Goal: Task Accomplishment & Management: Manage account settings

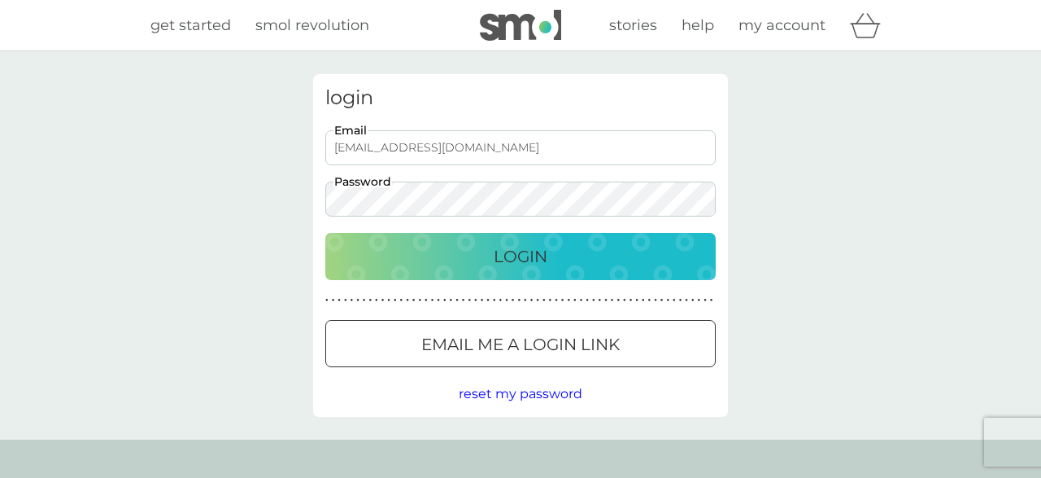
click at [525, 260] on body "Preferences Decline Accept get started smol revolution stories help my account …" at bounding box center [520, 413] width 1041 height 826
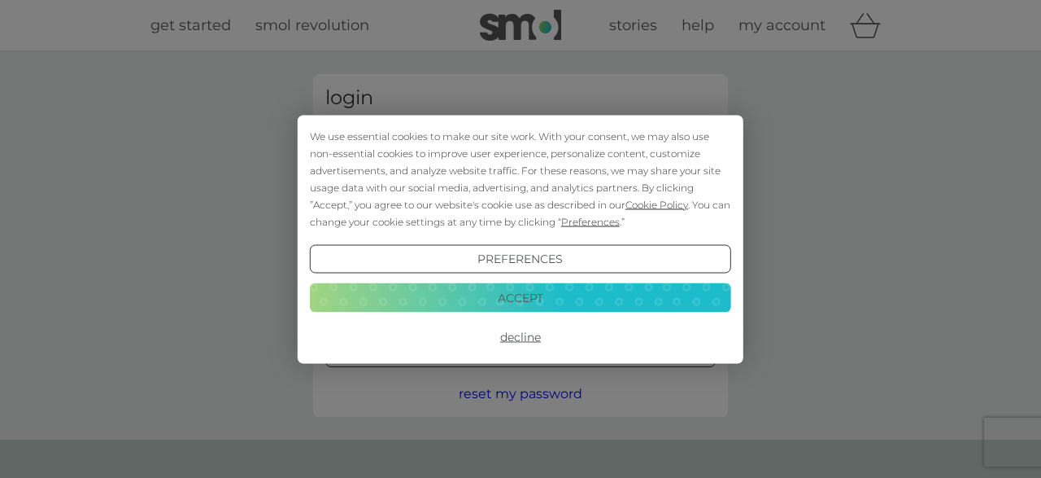
click at [522, 301] on button "Accept" at bounding box center [520, 297] width 421 height 29
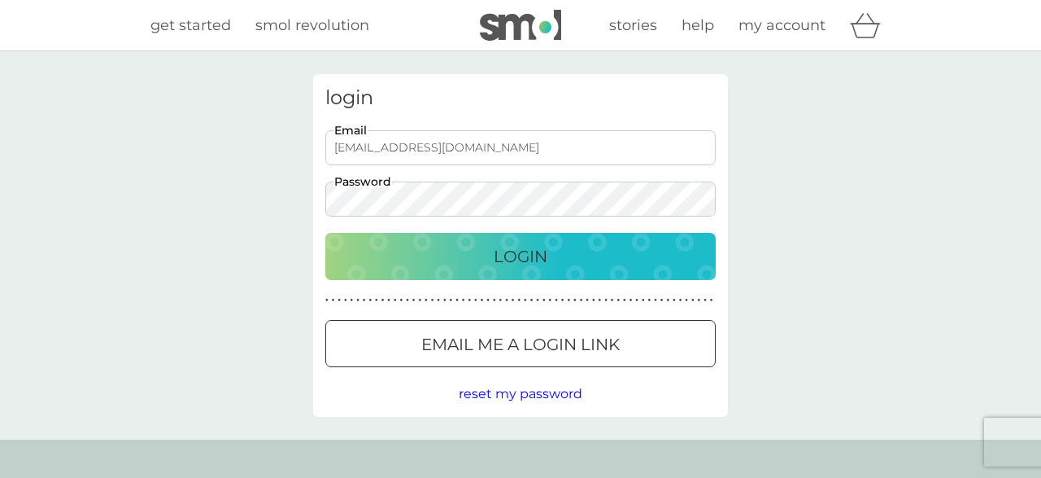
click at [552, 251] on div "Login" at bounding box center [521, 256] width 358 height 26
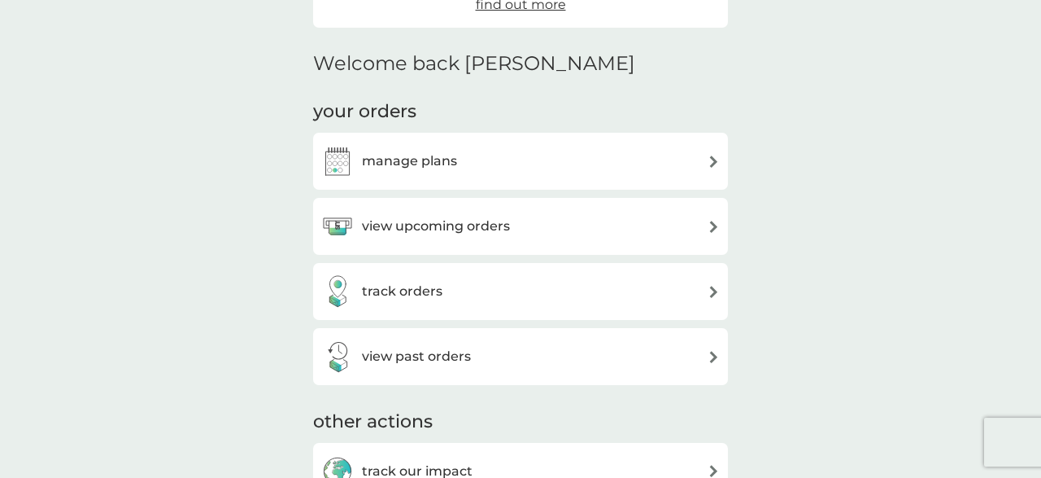
scroll to position [360, 0]
click at [710, 168] on div "manage plans" at bounding box center [520, 161] width 399 height 33
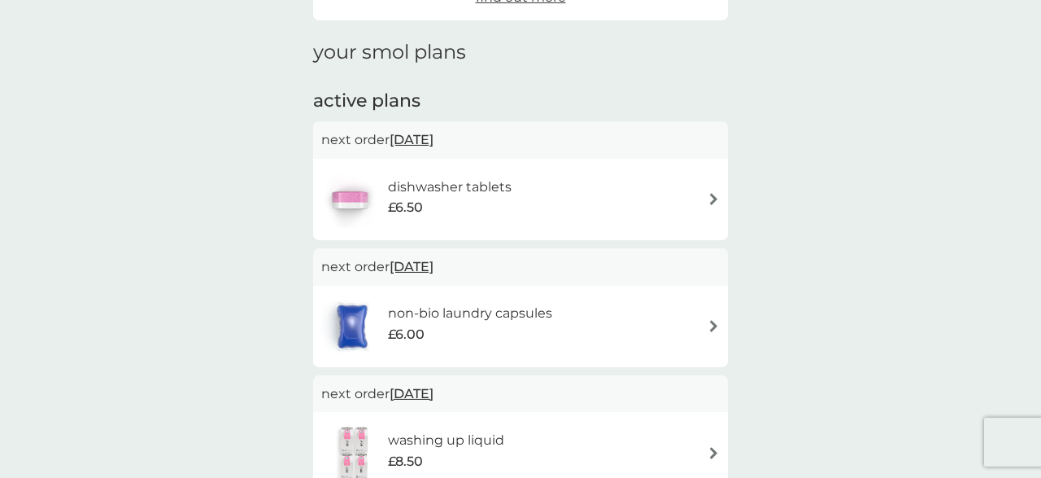
scroll to position [205, 0]
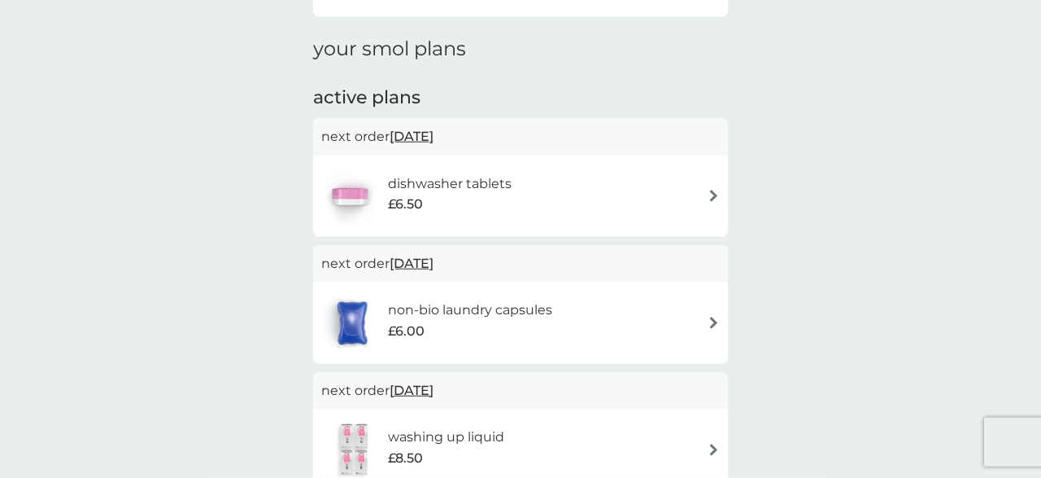
click at [712, 197] on img at bounding box center [714, 196] width 12 height 12
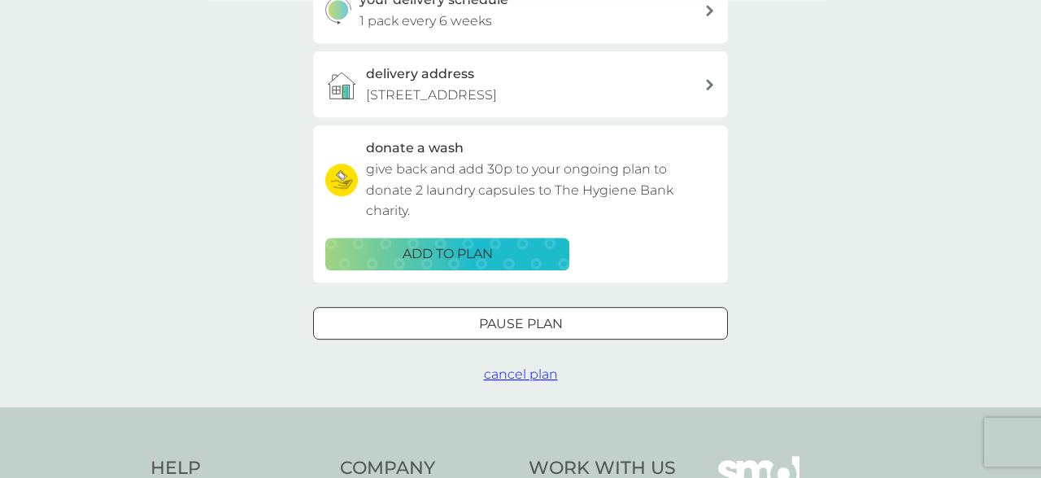
scroll to position [421, 0]
click at [534, 374] on span "cancel plan" at bounding box center [521, 372] width 74 height 15
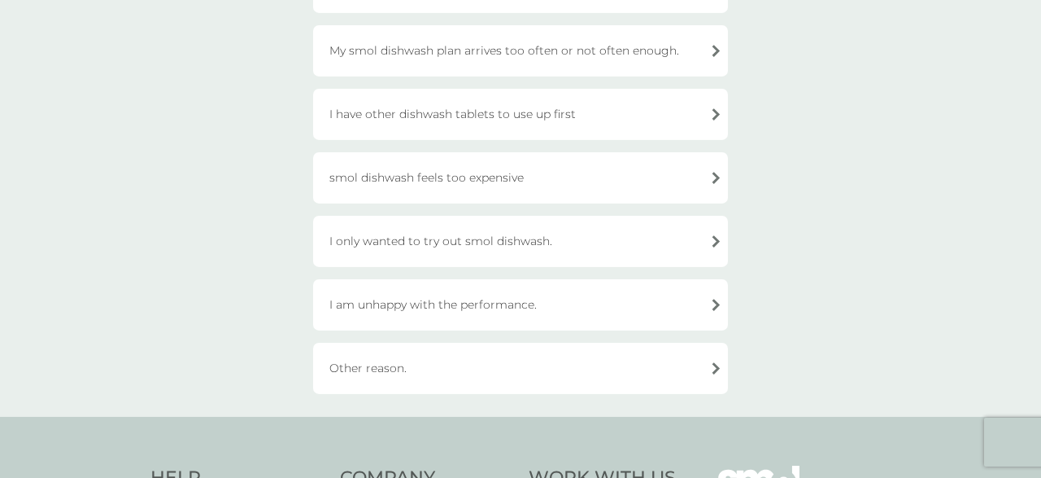
scroll to position [233, 0]
click at [670, 244] on div "I only wanted to try out smol dishwash." at bounding box center [520, 239] width 415 height 51
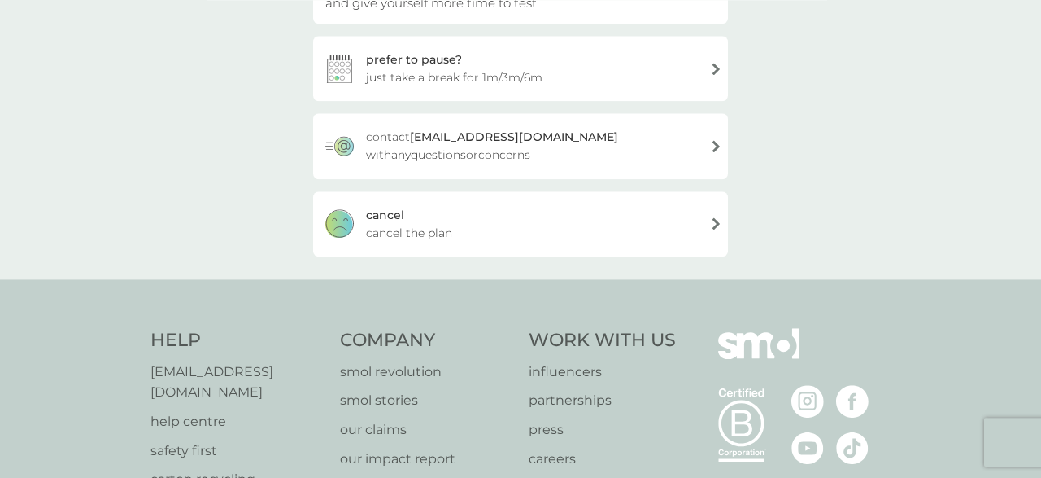
click at [385, 233] on span "cancel the plan" at bounding box center [409, 233] width 86 height 18
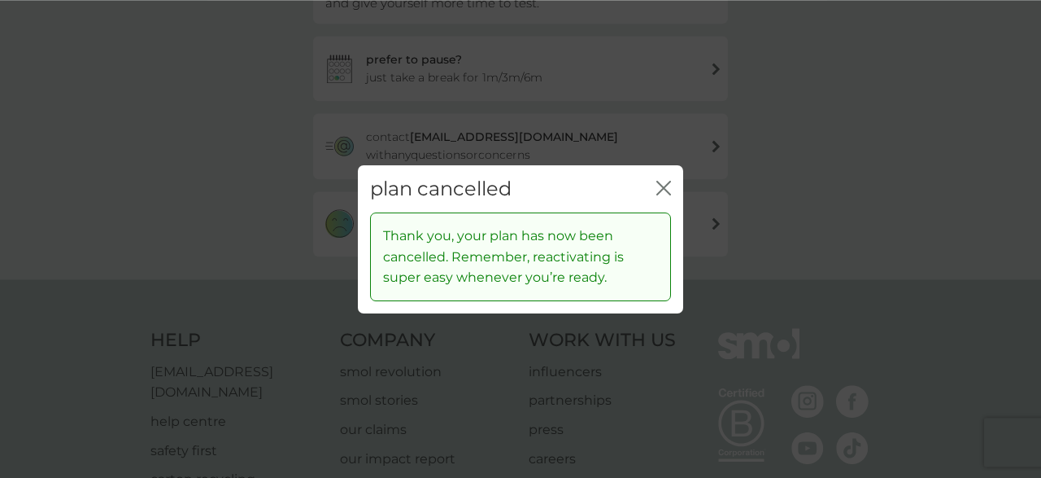
click at [666, 190] on icon "close" at bounding box center [667, 187] width 7 height 13
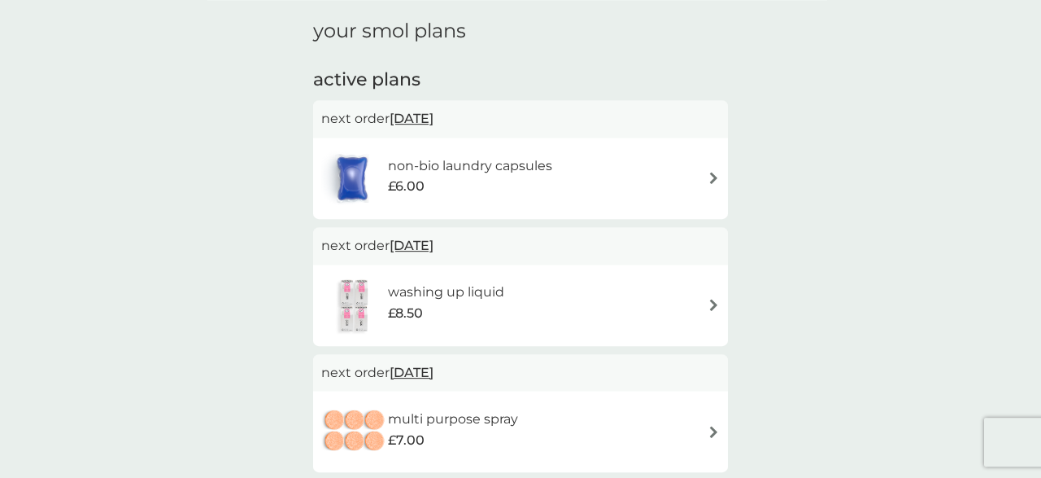
scroll to position [246, 0]
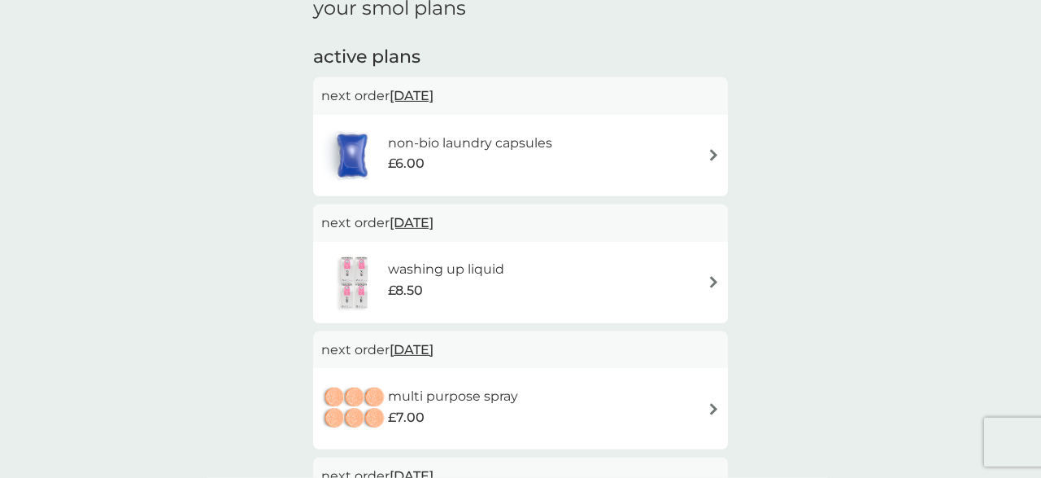
click at [705, 154] on div "non-bio laundry capsules £6.00" at bounding box center [520, 155] width 399 height 57
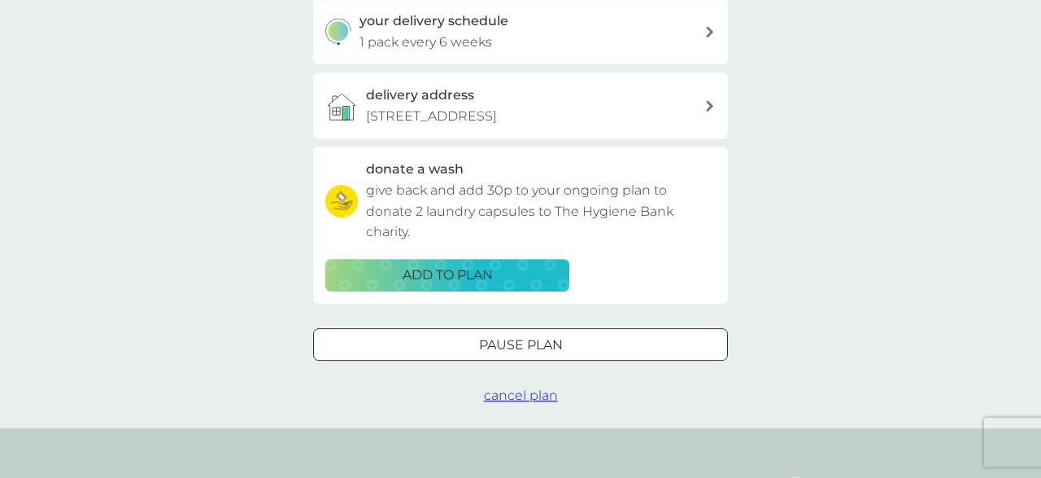
scroll to position [400, 0]
click at [534, 343] on div at bounding box center [520, 343] width 59 height 17
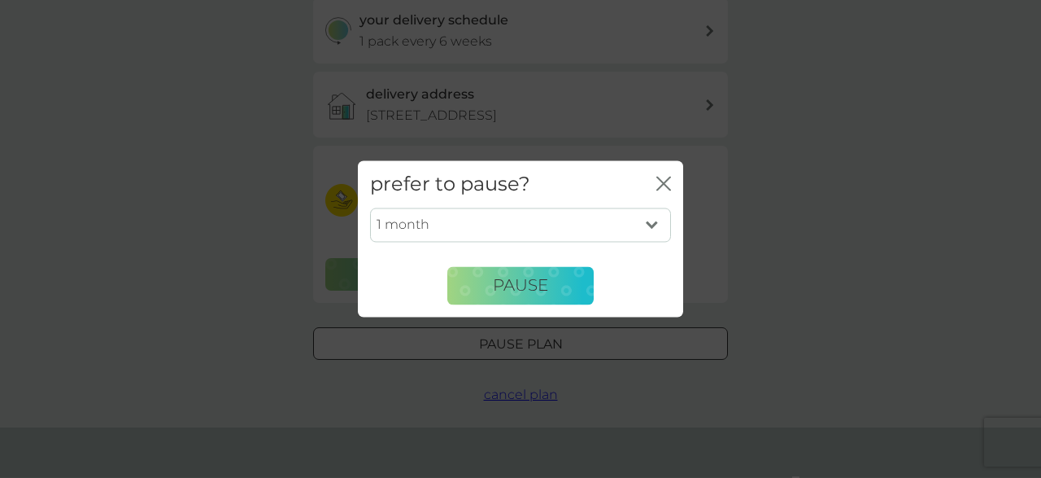
click at [370, 208] on select "1 month 2 months 3 months 4 months 5 months 6 months" at bounding box center [520, 225] width 301 height 34
select select "3"
click option "3 months" at bounding box center [0, 0] width 0 height 0
click at [551, 287] on button "Pause" at bounding box center [521, 285] width 146 height 39
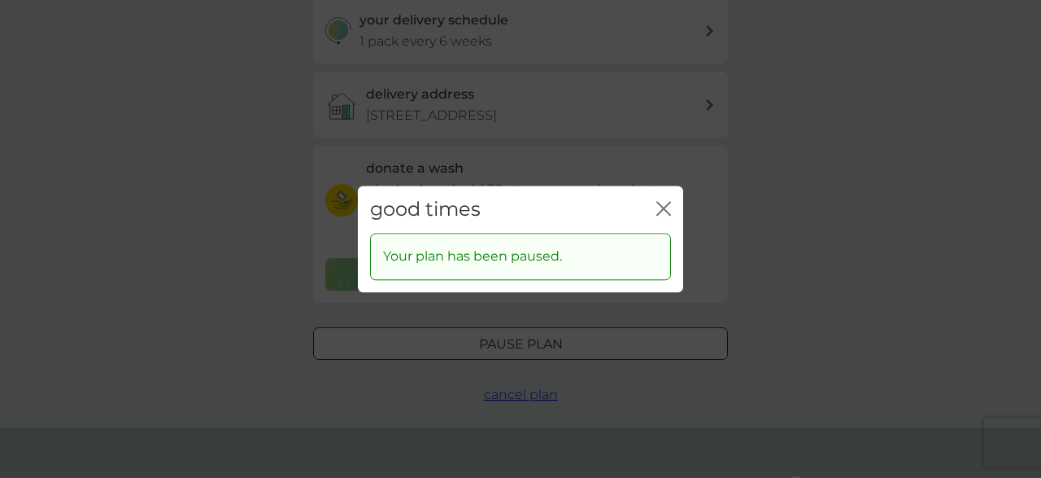
click at [661, 210] on icon "close" at bounding box center [664, 208] width 15 height 15
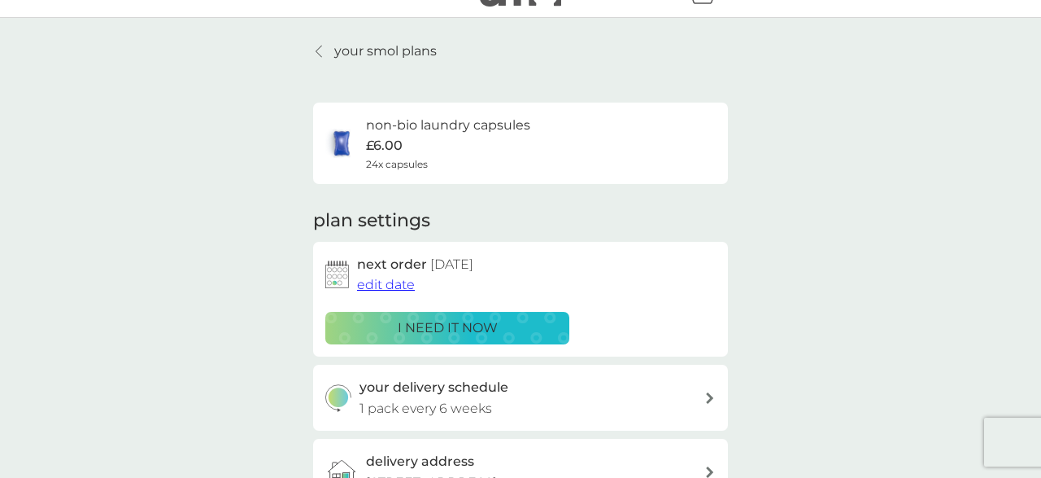
scroll to position [0, 0]
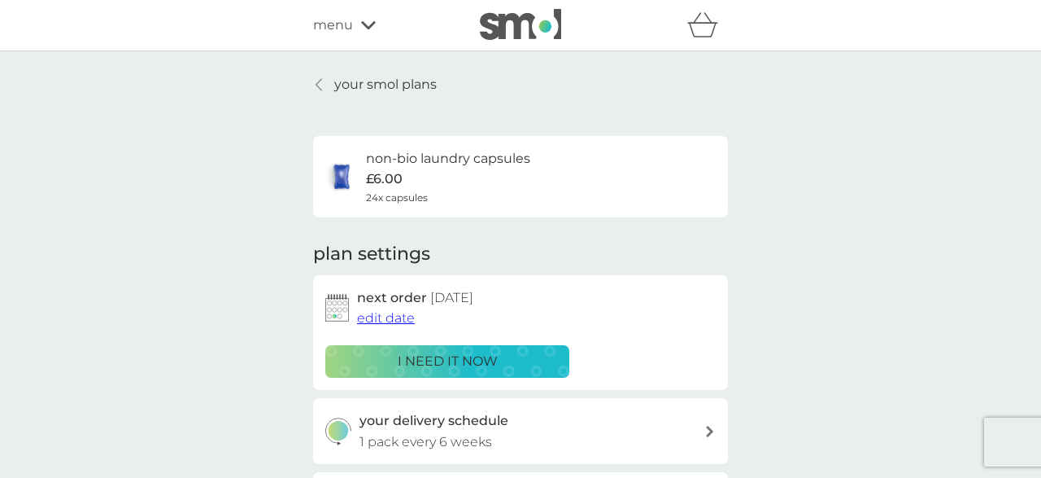
click at [367, 86] on p "your smol plans" at bounding box center [385, 84] width 103 height 21
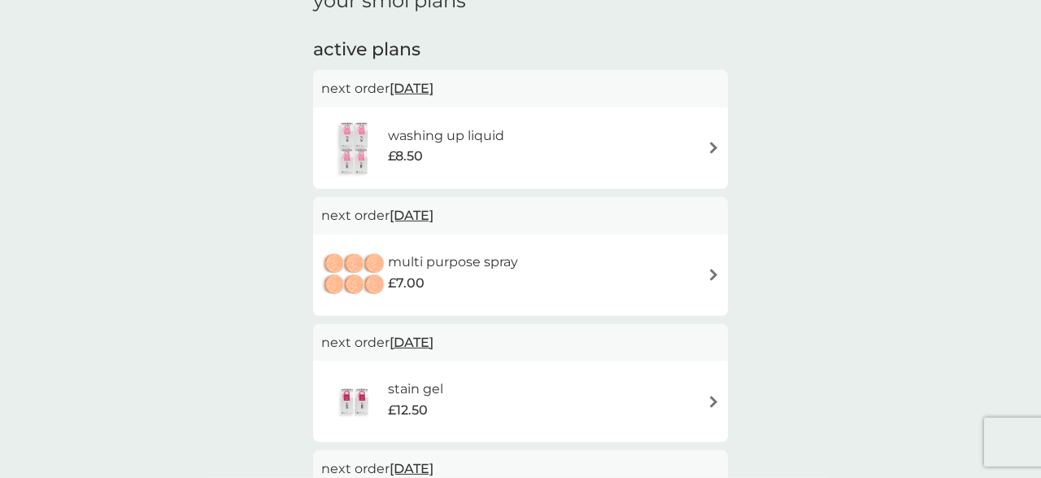
scroll to position [255, 0]
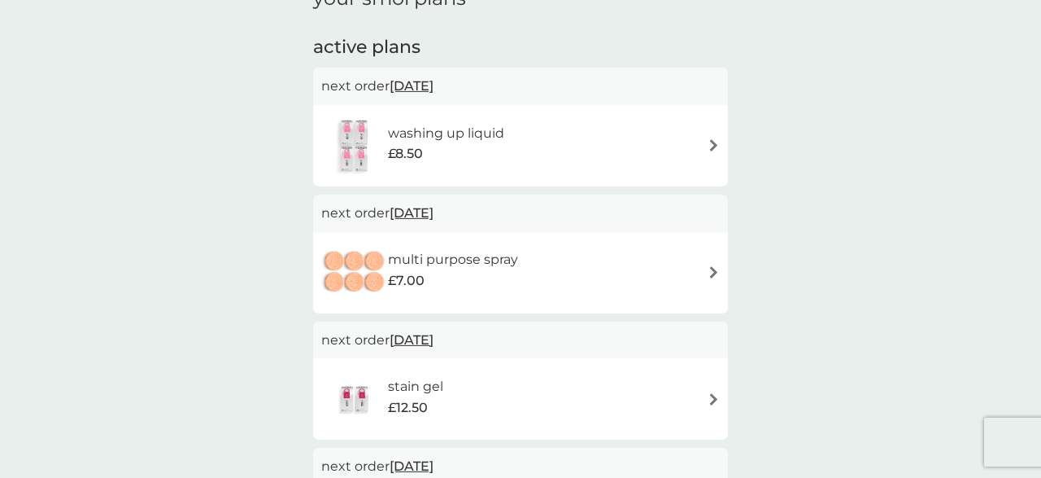
click at [714, 147] on img at bounding box center [714, 145] width 12 height 12
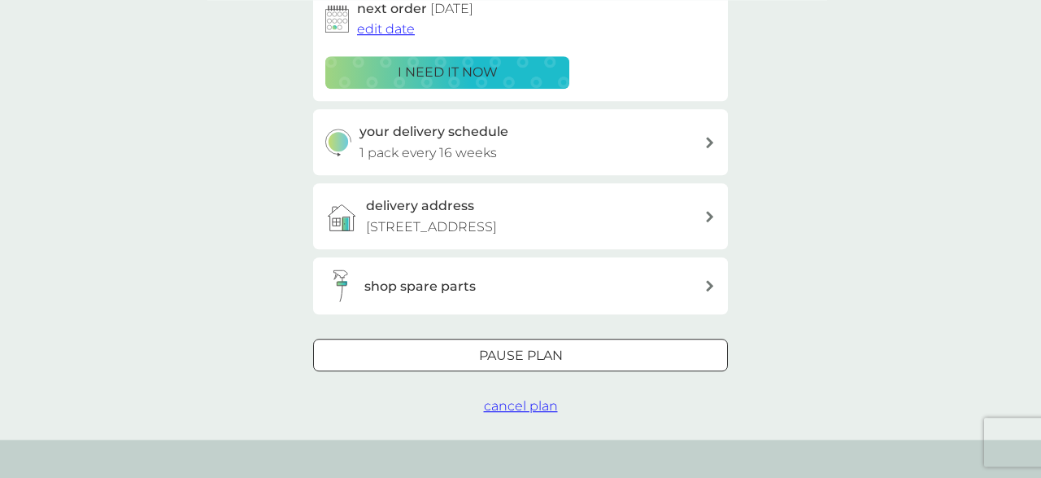
scroll to position [337, 0]
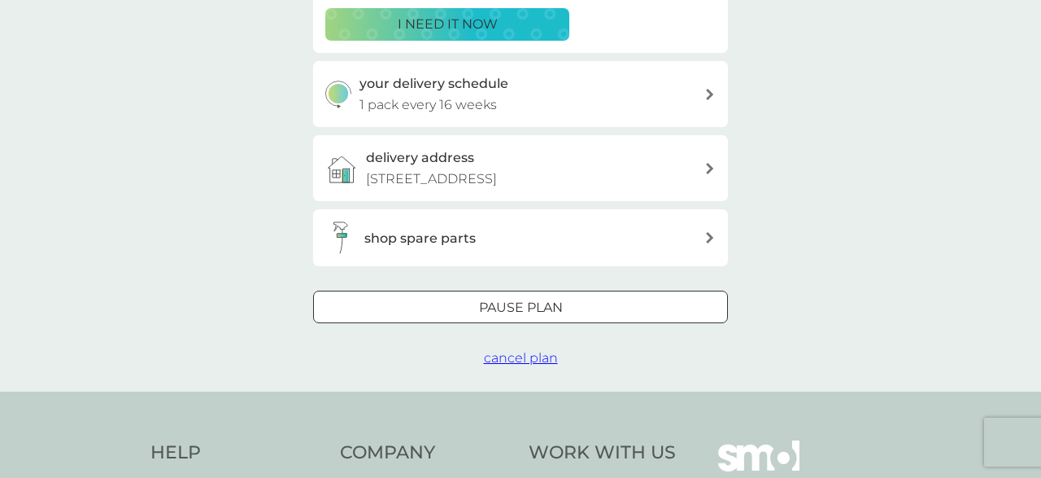
click at [539, 360] on span "cancel plan" at bounding box center [521, 357] width 74 height 15
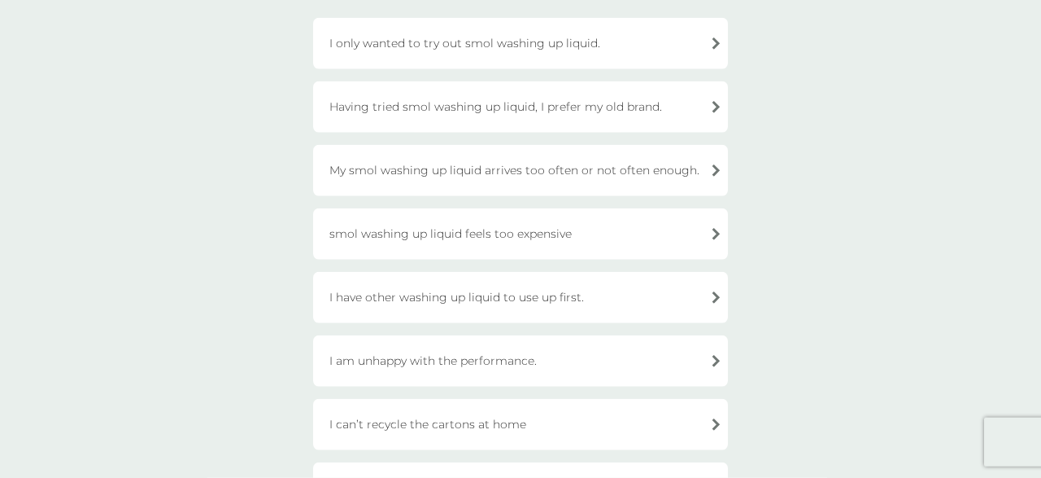
scroll to position [177, 0]
click at [684, 45] on div "I only wanted to try out smol washing up liquid." at bounding box center [520, 40] width 415 height 51
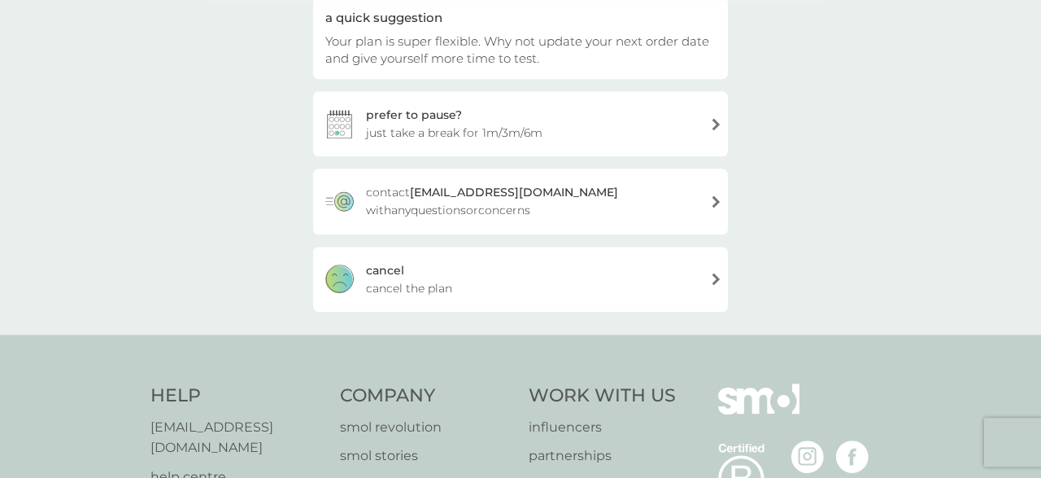
click at [402, 270] on div "cancel" at bounding box center [385, 270] width 38 height 18
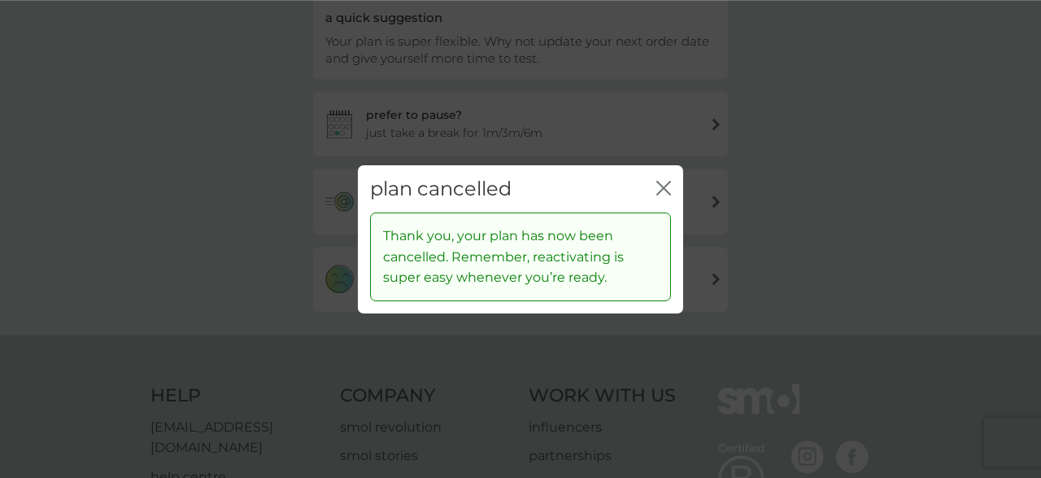
click at [668, 189] on icon "close" at bounding box center [664, 187] width 15 height 15
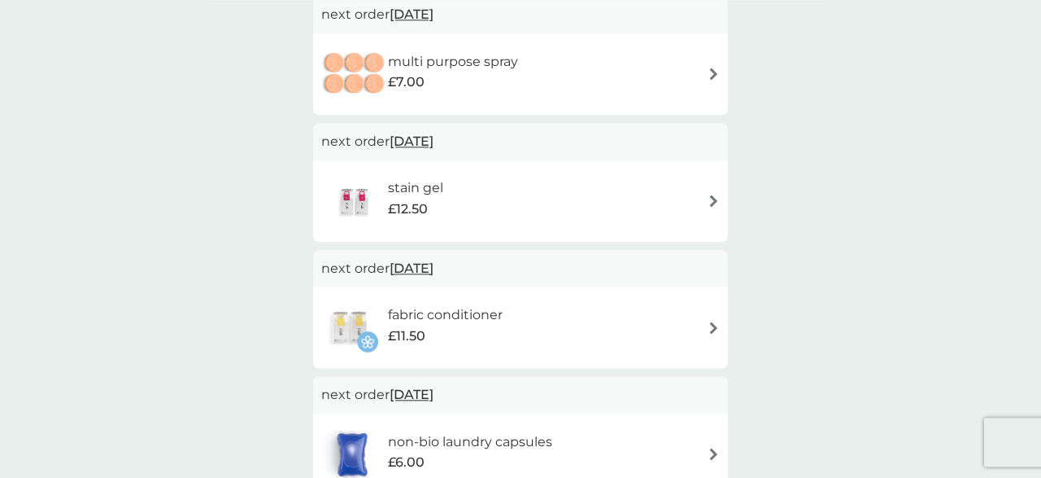
scroll to position [330, 0]
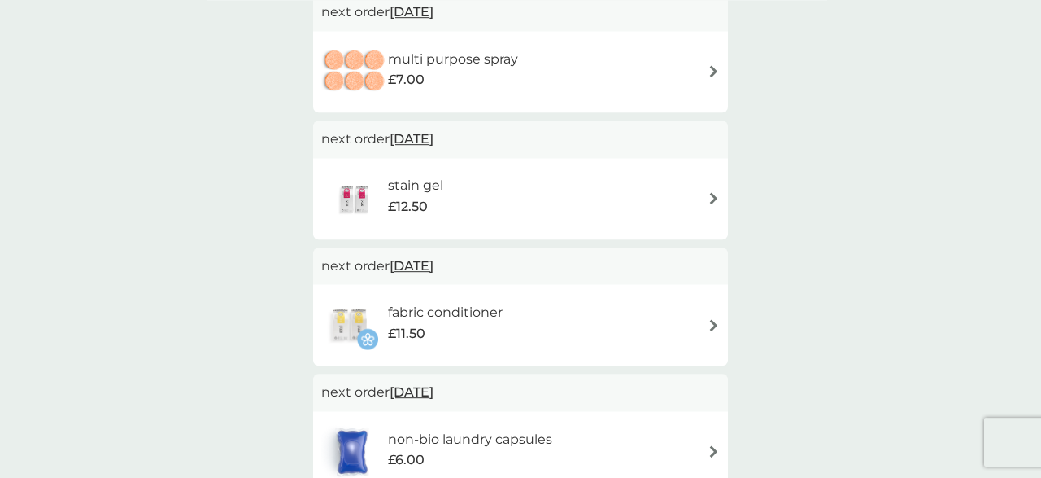
click at [417, 187] on h6 "stain gel" at bounding box center [415, 185] width 55 height 21
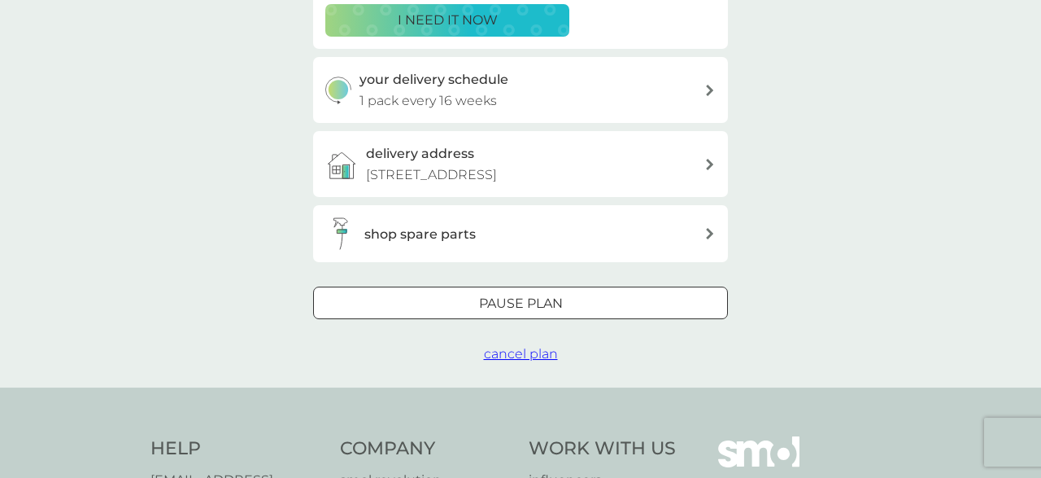
scroll to position [351, 0]
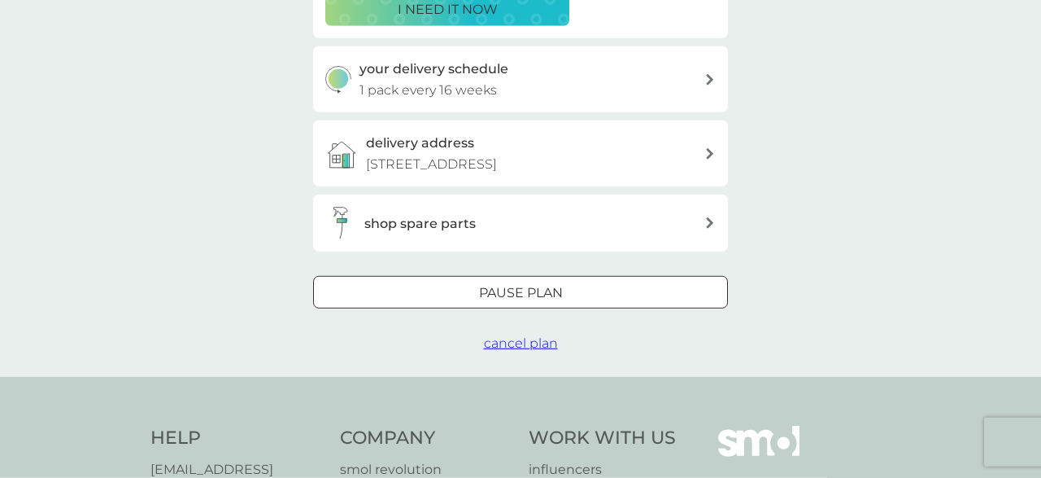
click at [513, 347] on span "cancel plan" at bounding box center [521, 342] width 74 height 15
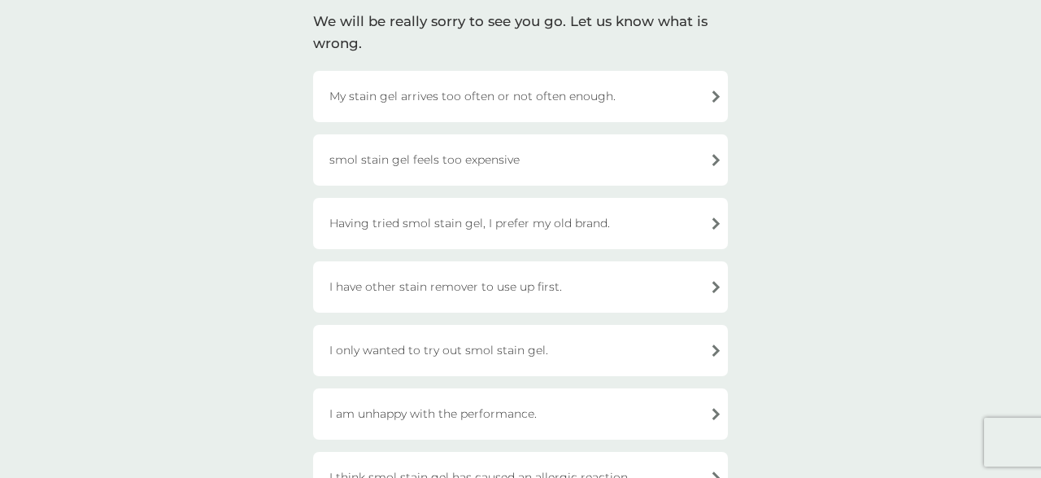
scroll to position [197, 0]
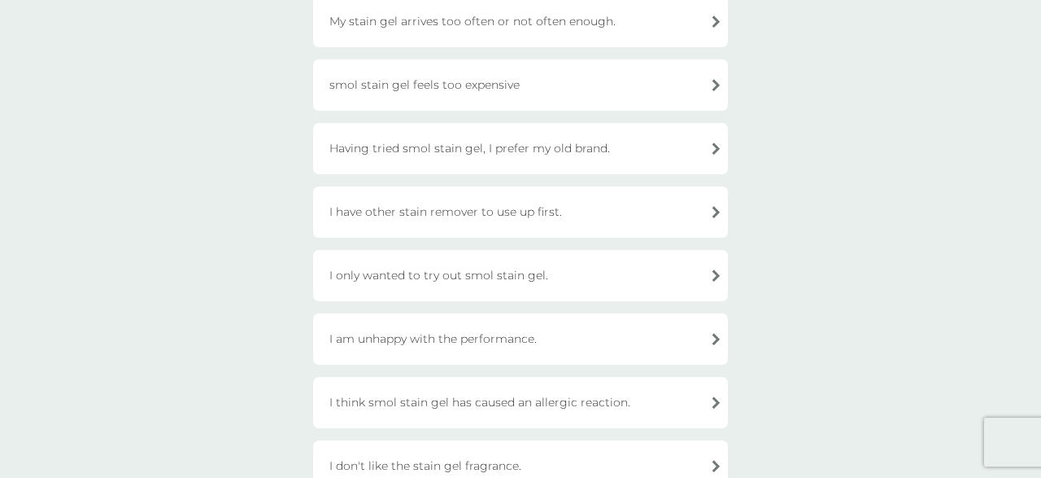
click at [665, 218] on div "I have other stain remover to use up first." at bounding box center [520, 211] width 415 height 51
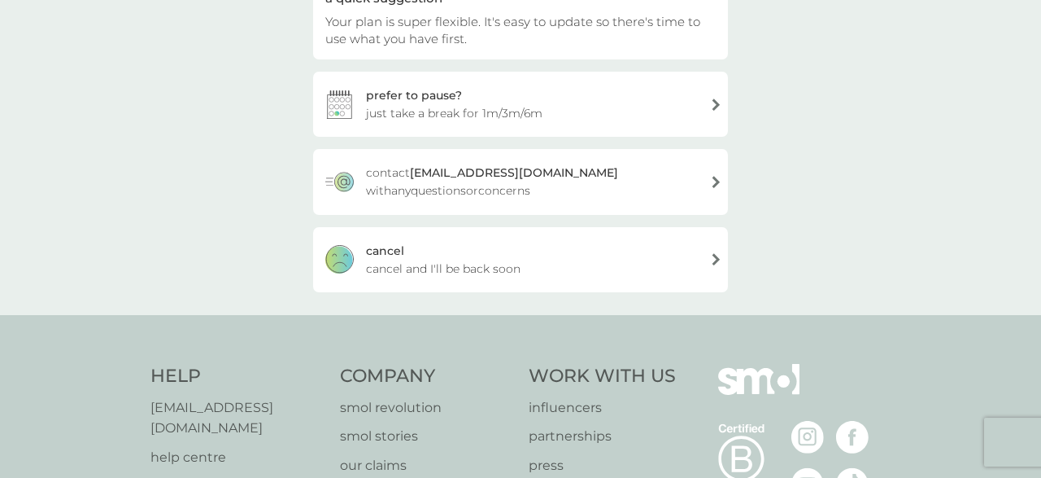
click at [426, 275] on span "cancel and I'll be back soon" at bounding box center [443, 269] width 155 height 18
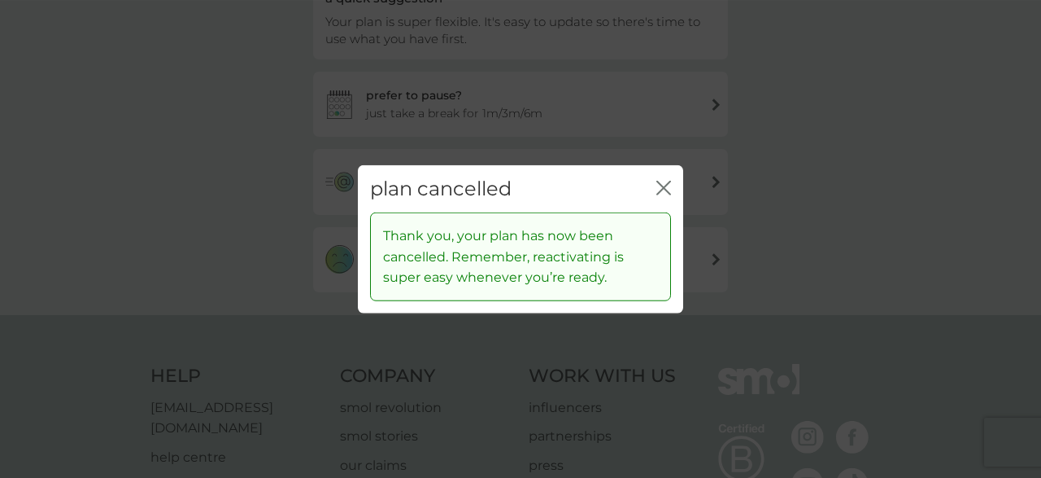
click at [666, 190] on icon "close" at bounding box center [667, 187] width 7 height 13
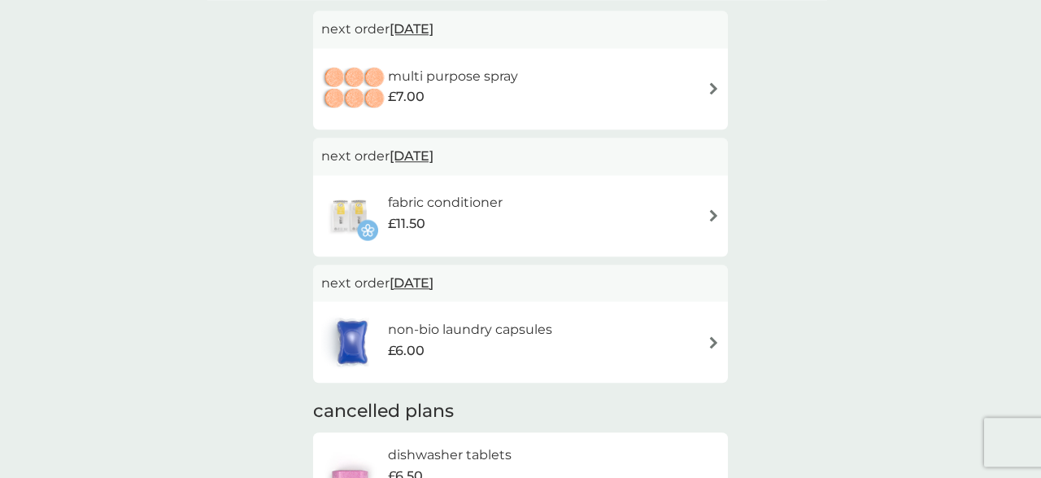
scroll to position [313, 0]
click at [469, 205] on h6 "fabric conditioner" at bounding box center [445, 201] width 115 height 21
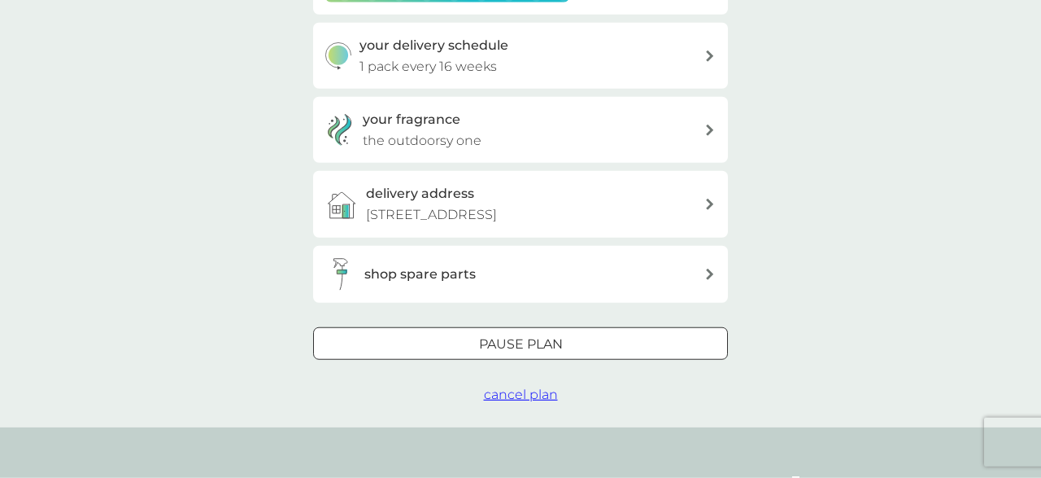
scroll to position [379, 0]
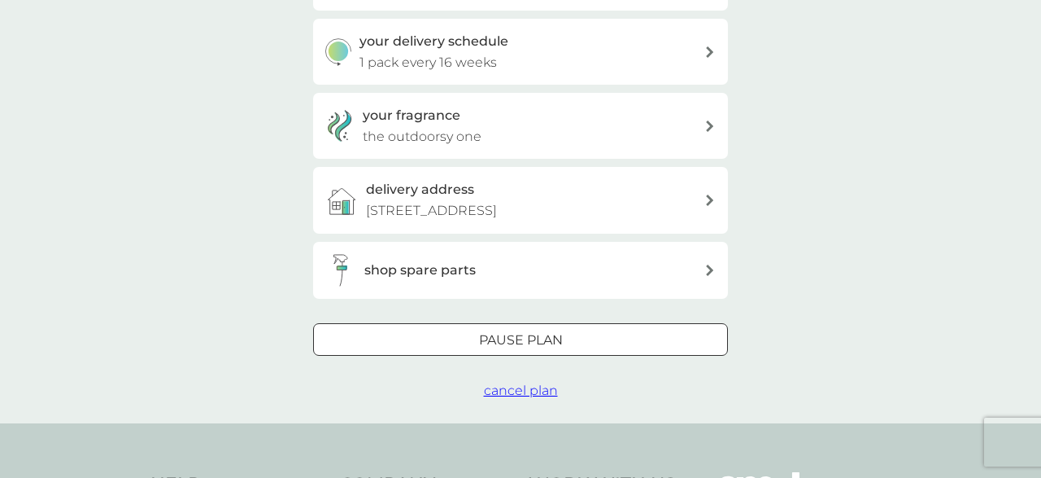
click at [516, 344] on div at bounding box center [520, 339] width 59 height 17
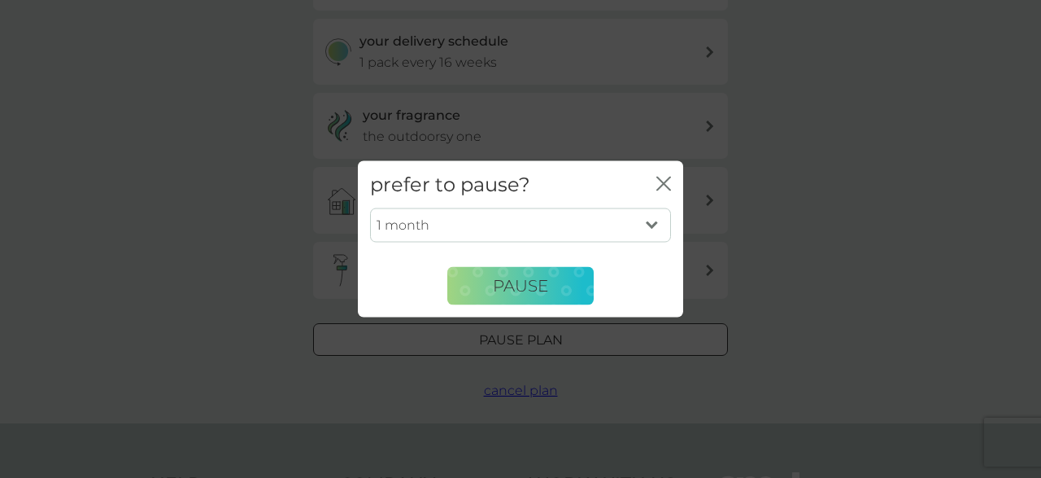
click at [370, 208] on select "1 month 2 months 3 months 4 months 5 months 6 months" at bounding box center [520, 225] width 301 height 34
select select "4"
click option "4 months" at bounding box center [0, 0] width 0 height 0
click at [544, 290] on span "Pause" at bounding box center [520, 286] width 55 height 20
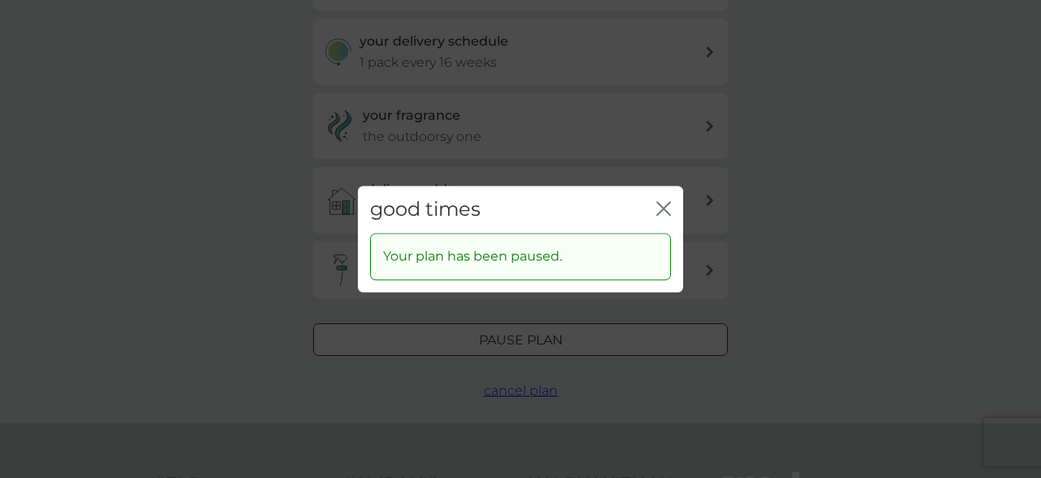
click at [669, 206] on icon "close" at bounding box center [667, 208] width 7 height 13
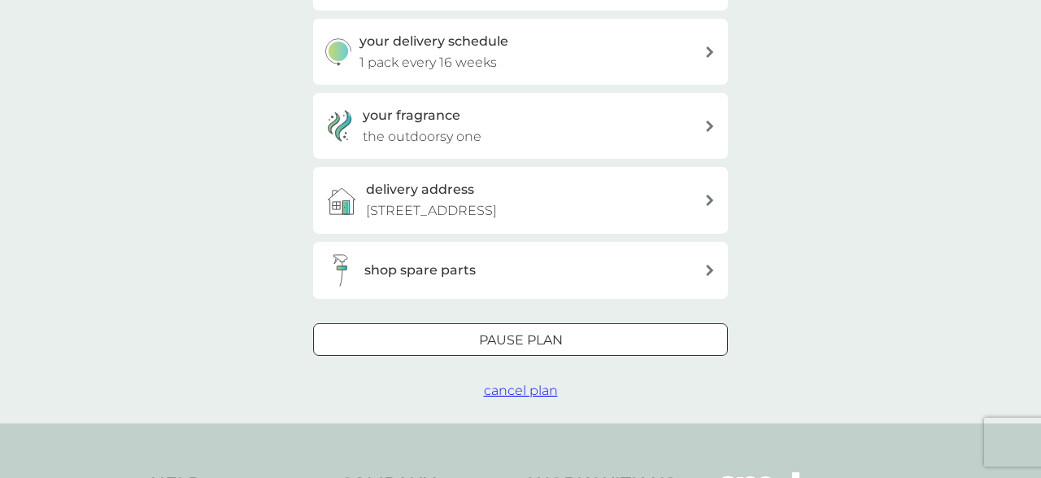
scroll to position [0, 0]
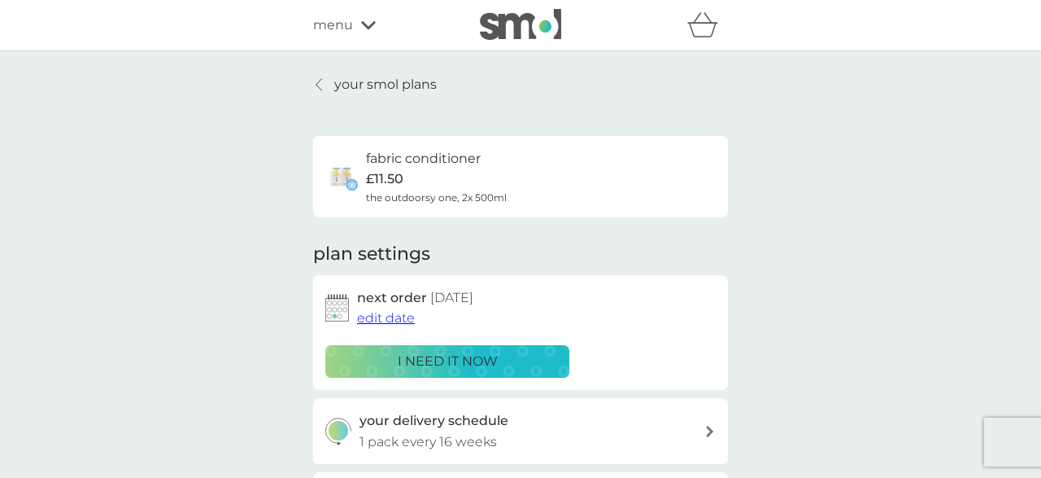
click at [415, 84] on p "your smol plans" at bounding box center [385, 84] width 103 height 21
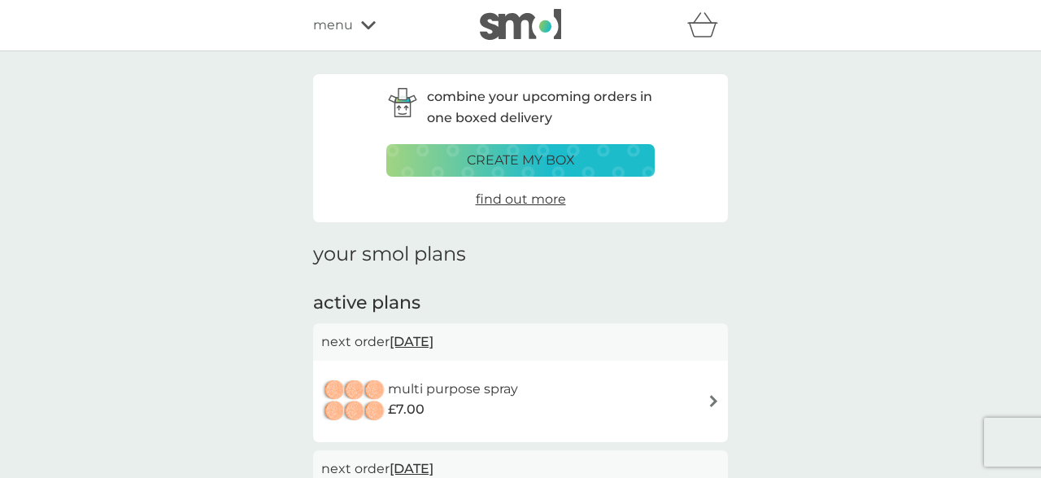
click at [359, 22] on div "menu" at bounding box center [382, 25] width 138 height 21
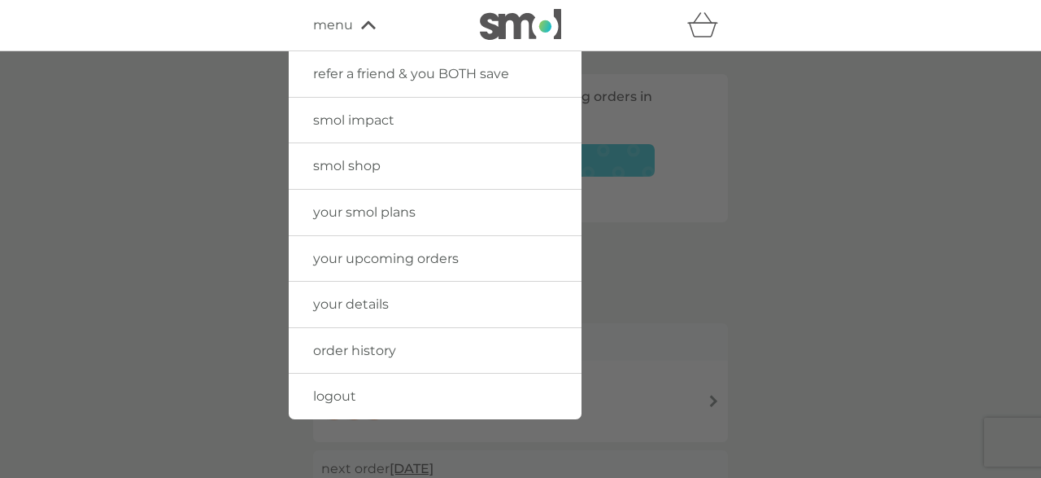
click at [386, 255] on span "your upcoming orders" at bounding box center [386, 258] width 146 height 15
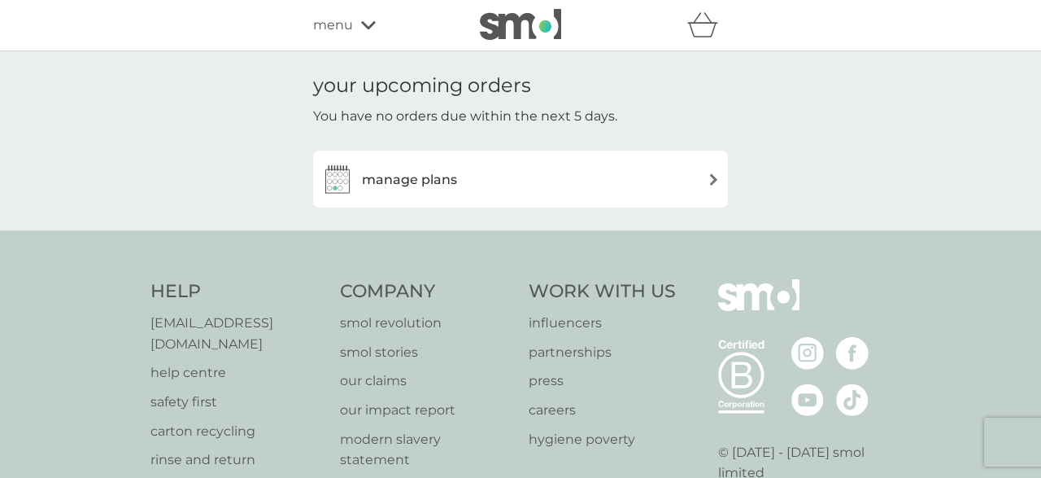
click at [696, 182] on div "manage plans" at bounding box center [520, 179] width 399 height 33
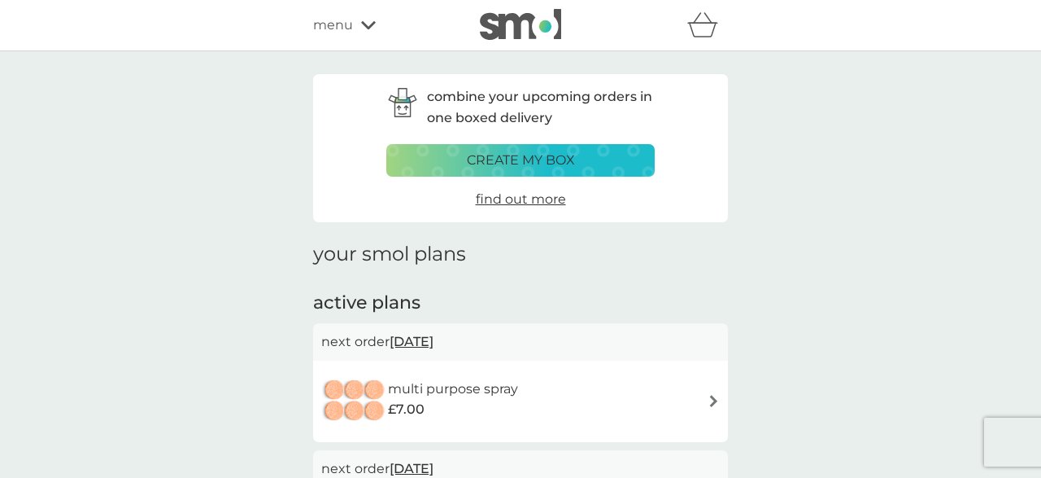
click at [366, 22] on icon at bounding box center [368, 25] width 15 height 10
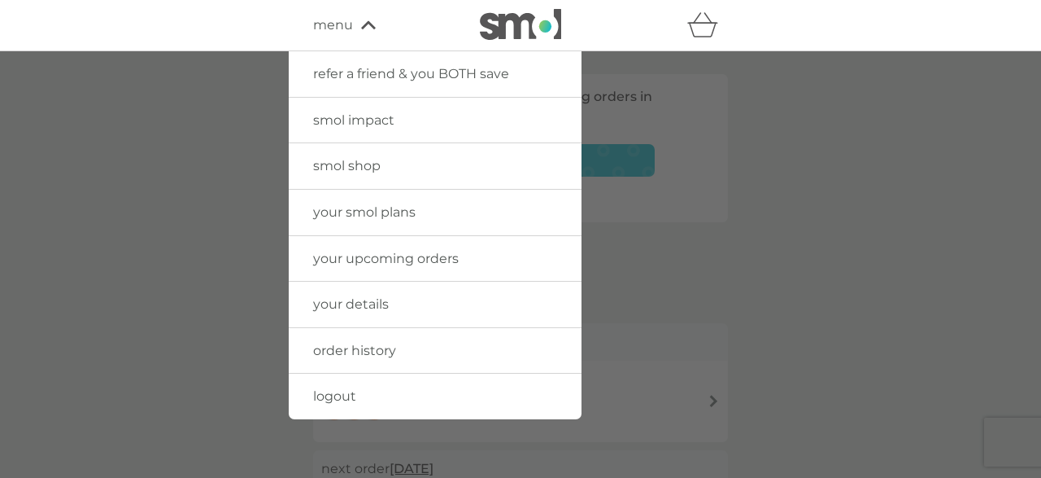
click at [352, 350] on span "order history" at bounding box center [354, 350] width 83 height 15
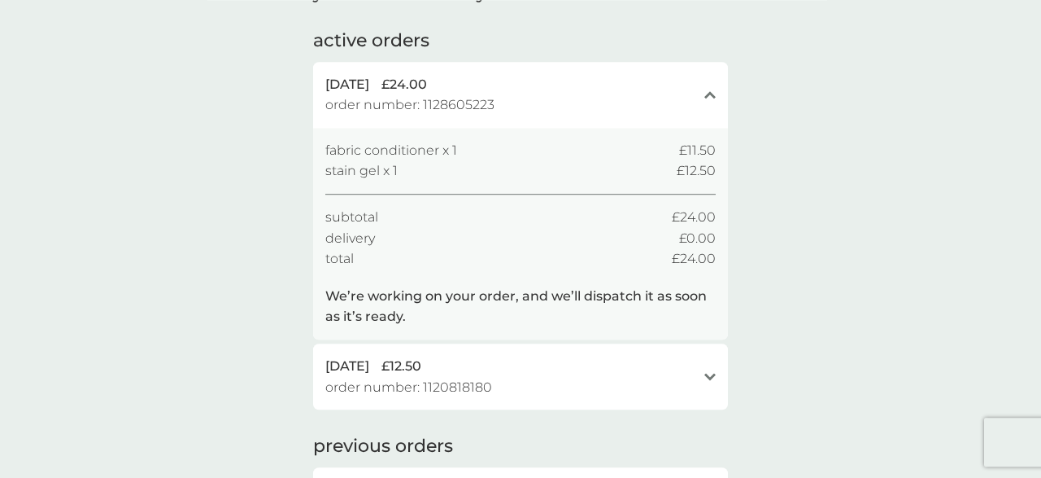
scroll to position [94, 0]
click at [711, 375] on icon at bounding box center [710, 375] width 11 height 7
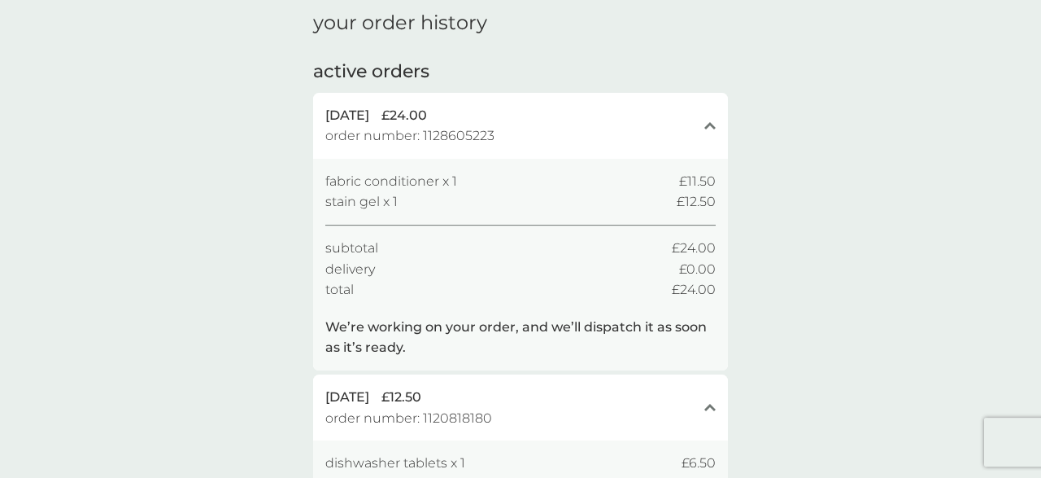
scroll to position [61, 0]
click at [710, 125] on icon at bounding box center [710, 127] width 11 height 7
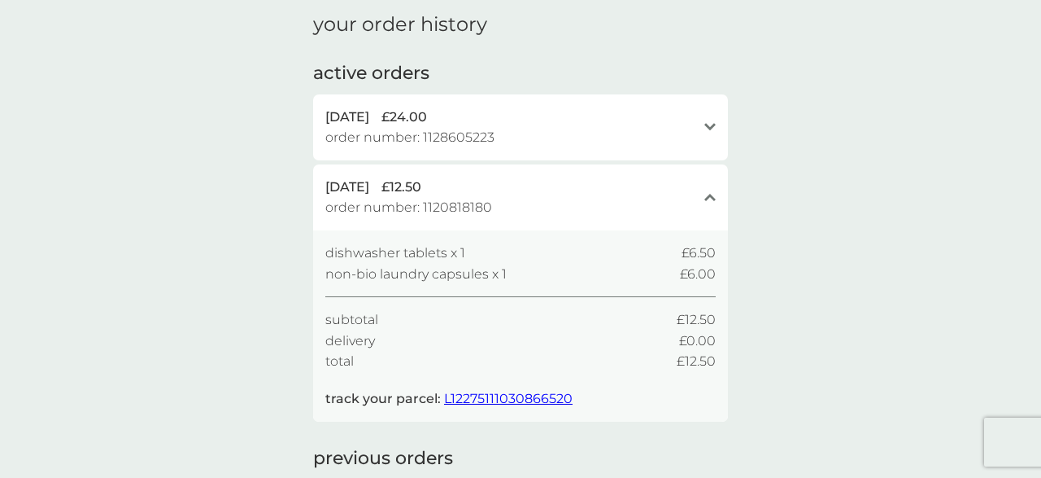
click at [710, 125] on icon "open" at bounding box center [710, 127] width 11 height 8
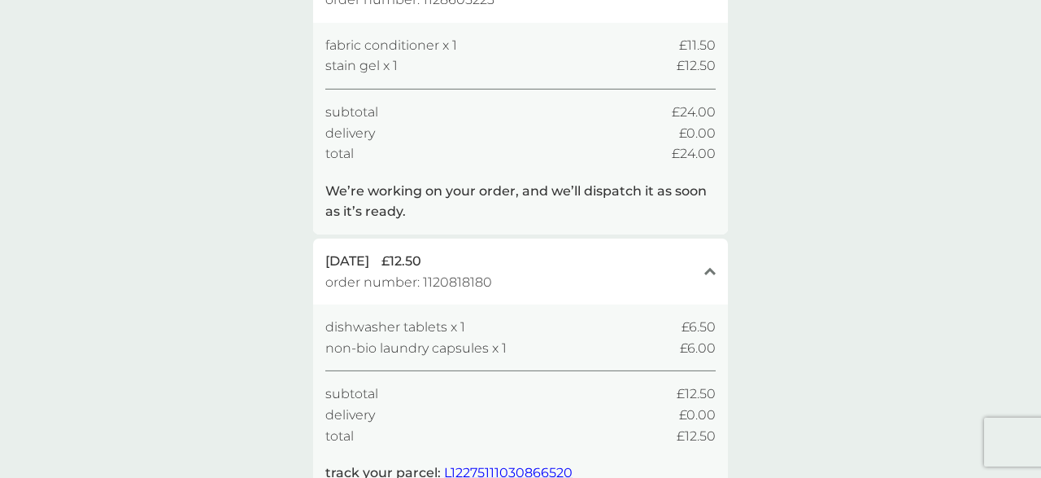
scroll to position [0, 0]
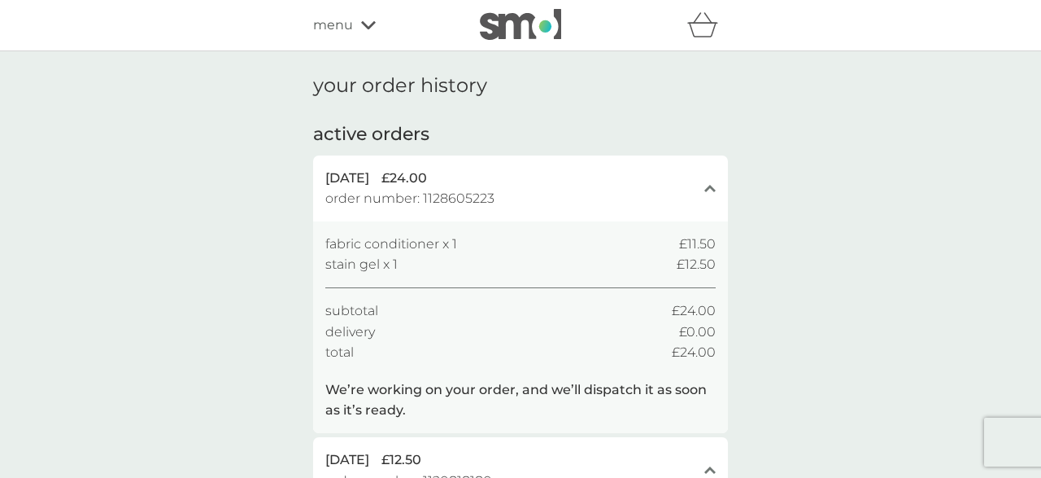
click at [362, 26] on icon at bounding box center [368, 25] width 15 height 10
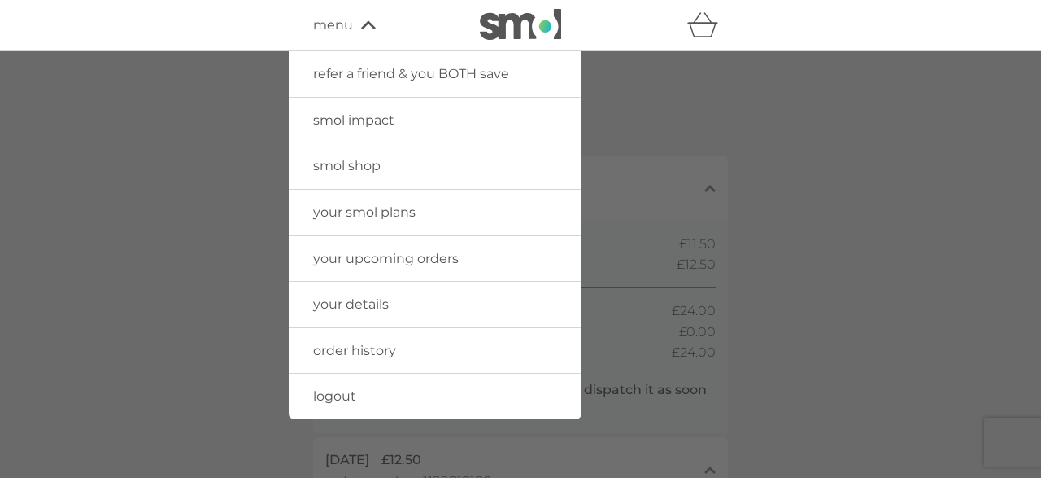
click at [359, 393] on link "logout" at bounding box center [435, 396] width 293 height 46
